Goal: Information Seeking & Learning: Learn about a topic

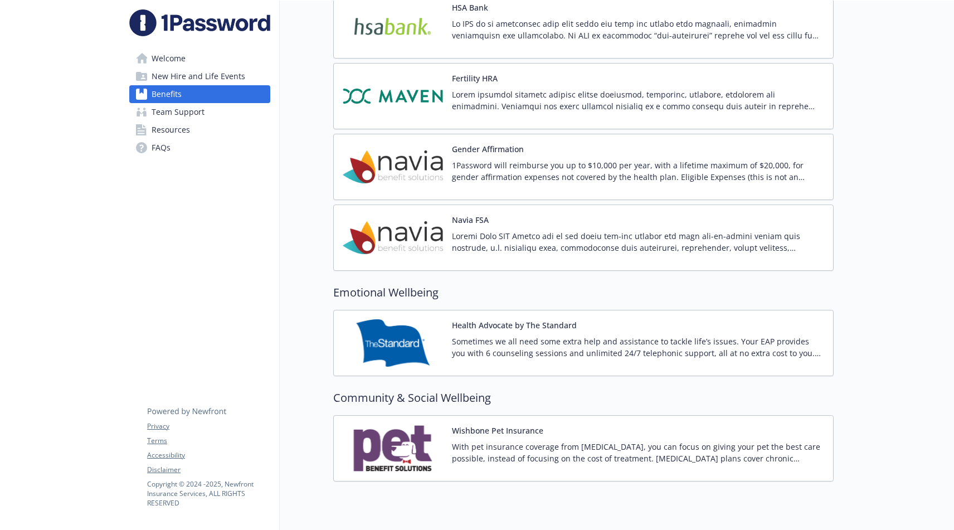
scroll to position [1746, 0]
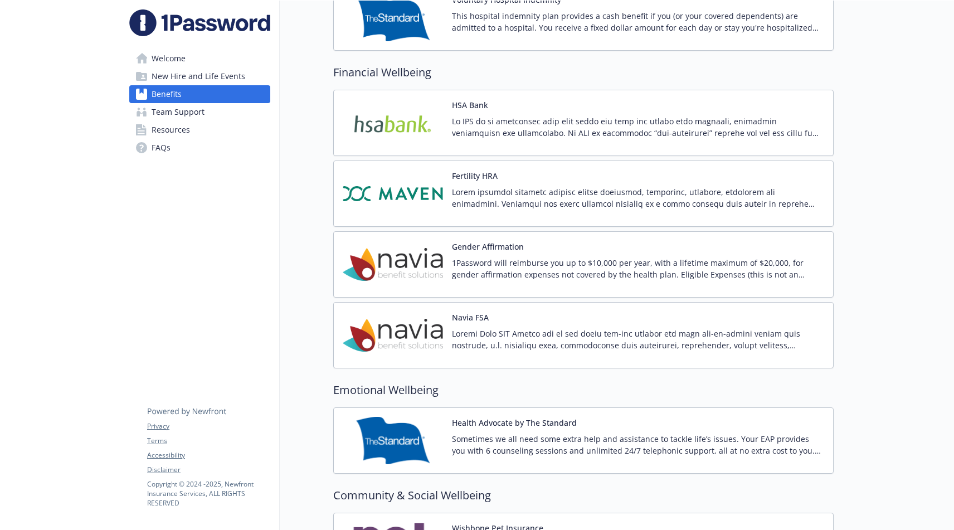
click at [589, 201] on p at bounding box center [638, 197] width 372 height 23
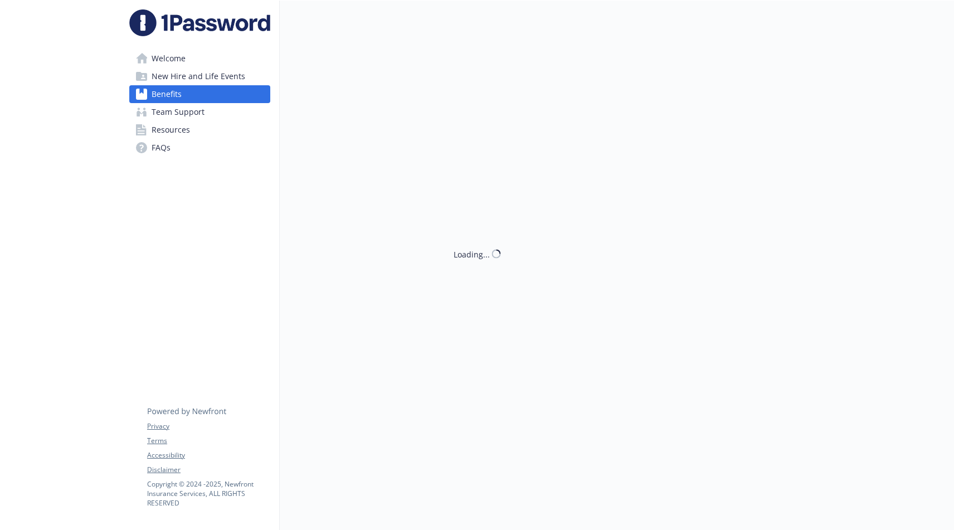
scroll to position [1, 0]
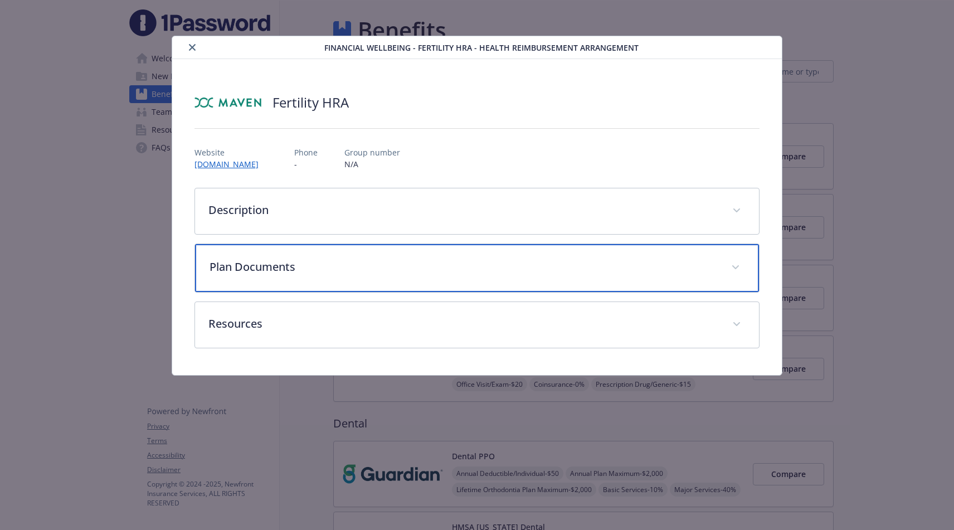
click at [480, 250] on div "Plan Documents" at bounding box center [477, 268] width 564 height 48
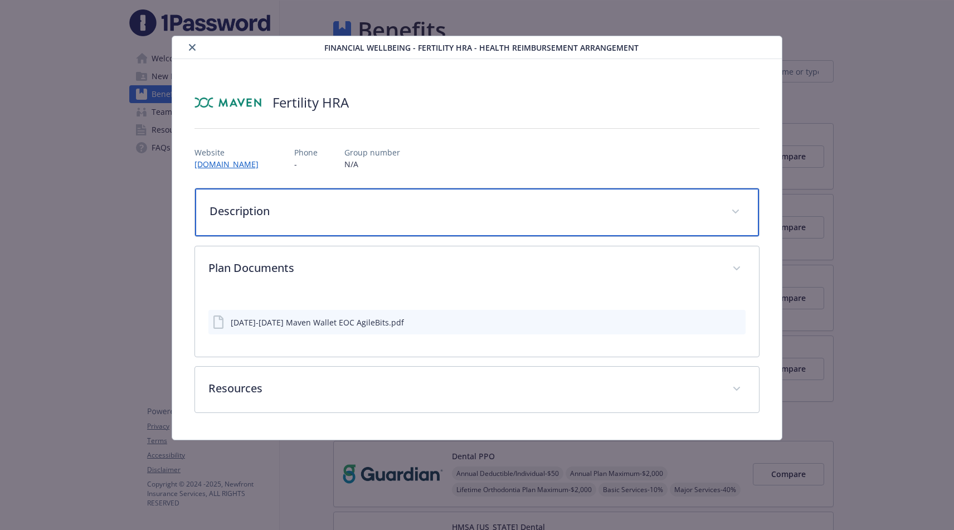
click at [485, 210] on p "Description" at bounding box center [464, 211] width 508 height 17
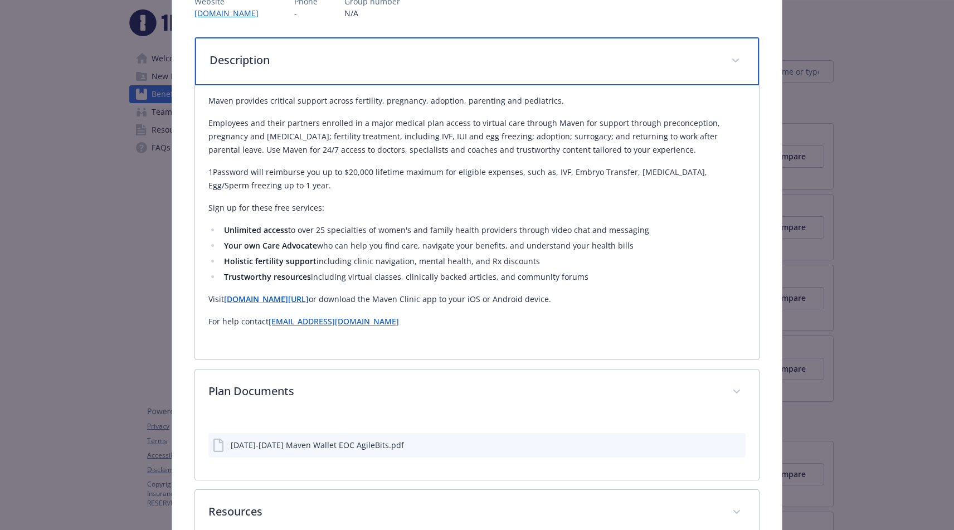
scroll to position [139, 0]
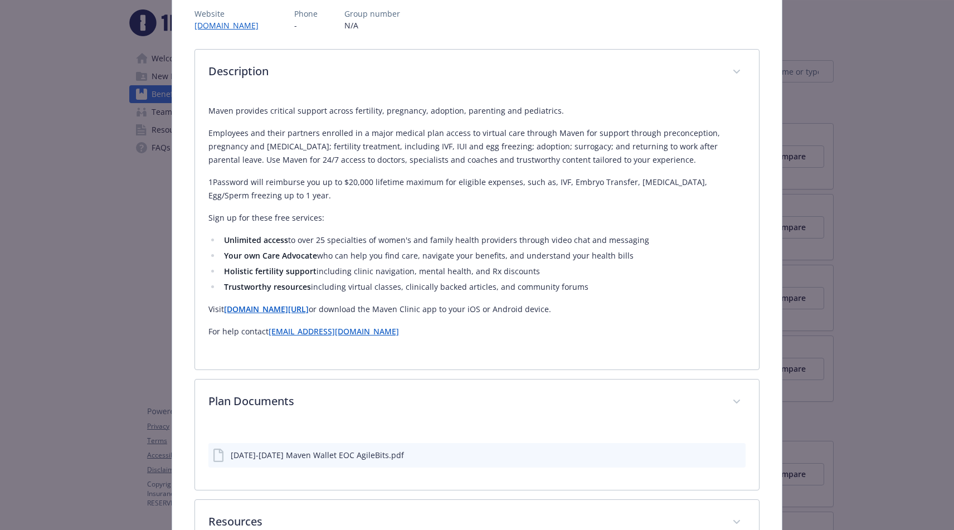
drag, startPoint x: 318, startPoint y: 201, endPoint x: 203, endPoint y: 180, distance: 116.7
click at [203, 180] on div "Maven provides critical support across fertility, pregnancy, adoption, parentin…" at bounding box center [477, 232] width 564 height 274
copy p "1Password will reimburse you up to $20,000 lifetime maximum for eligible expens…"
